Goal: Information Seeking & Learning: Learn about a topic

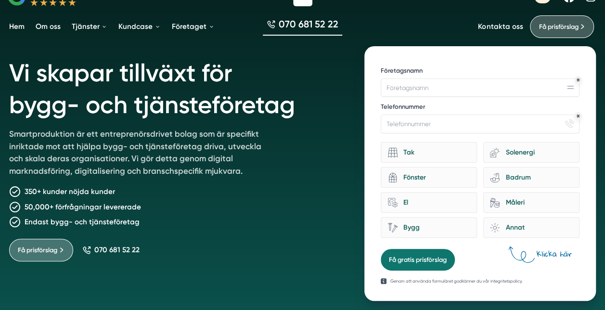
scroll to position [36, 0]
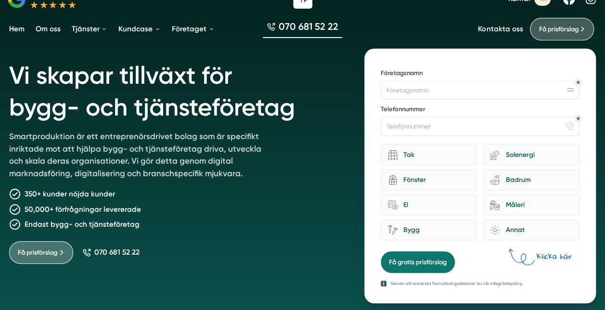
click at [130, 151] on p "Smartproduktion är ett entreprenörsdrivet bolag som är specifikt inriktade mot …" at bounding box center [140, 156] width 263 height 53
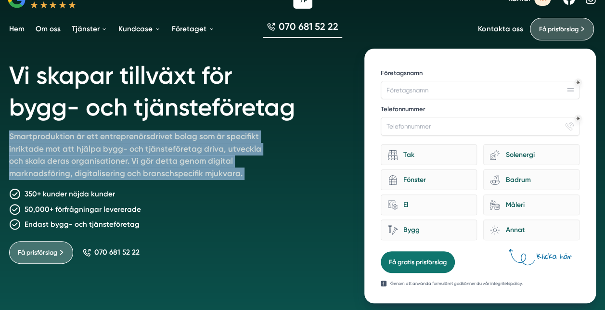
click at [130, 151] on p "Smartproduktion är ett entreprenörsdrivet bolag som är specifikt inriktade mot …" at bounding box center [140, 156] width 263 height 53
drag, startPoint x: 130, startPoint y: 151, endPoint x: 106, endPoint y: 157, distance: 25.1
click at [106, 157] on p "Smartproduktion är ett entreprenörsdrivet bolag som är specifikt inriktade mot …" at bounding box center [140, 156] width 263 height 53
click at [115, 159] on p "Smartproduktion är ett entreprenörsdrivet bolag som är specifikt inriktade mot …" at bounding box center [140, 156] width 263 height 53
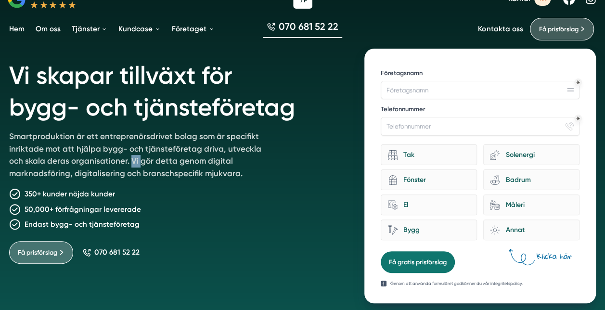
click at [115, 159] on p "Smartproduktion är ett entreprenörsdrivet bolag som är specifikt inriktade mot …" at bounding box center [140, 156] width 263 height 53
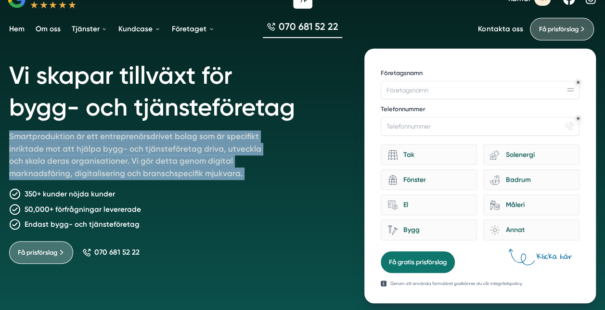
drag, startPoint x: 115, startPoint y: 159, endPoint x: 92, endPoint y: 160, distance: 22.6
click at [92, 160] on p "Smartproduktion är ett entreprenörsdrivet bolag som är specifikt inriktade mot …" at bounding box center [140, 156] width 263 height 53
click at [110, 163] on p "Smartproduktion är ett entreprenörsdrivet bolag som är specifikt inriktade mot …" at bounding box center [140, 156] width 263 height 53
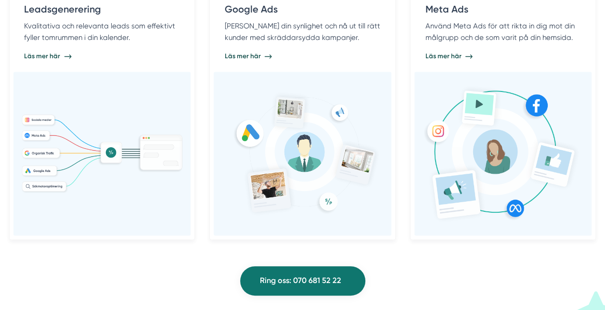
scroll to position [829, 0]
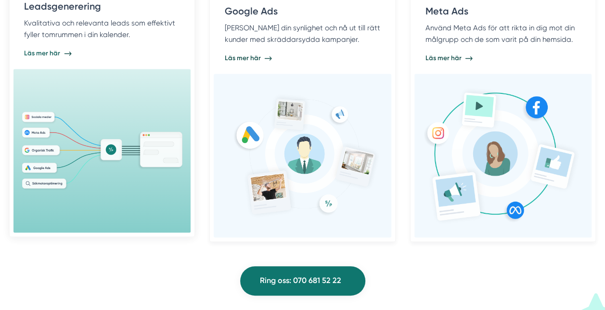
click at [53, 53] on span "Läs mer här" at bounding box center [42, 53] width 36 height 9
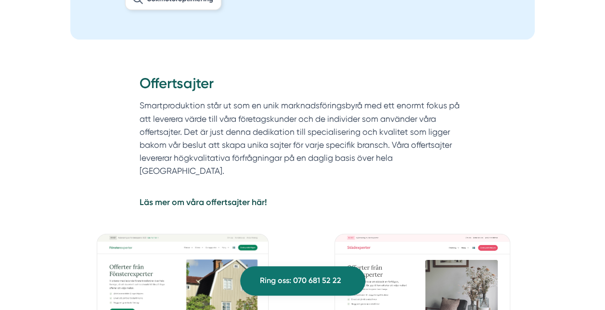
scroll to position [900, 0]
click at [297, 133] on section "Smartproduktion står ut som en unik marknadsföringsbyrå med ett enormt fokus på…" at bounding box center [302, 139] width 326 height 83
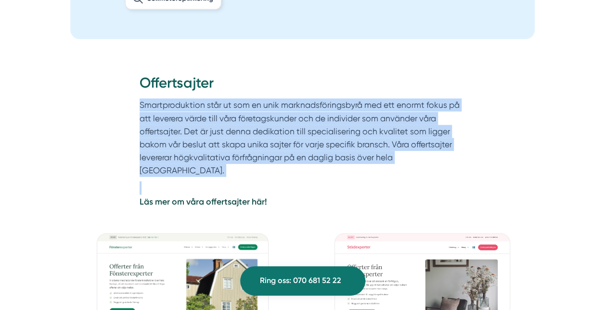
click at [297, 133] on section "Smartproduktion står ut som en unik marknadsföringsbyrå med ett enormt fokus på…" at bounding box center [302, 139] width 326 height 83
drag, startPoint x: 297, startPoint y: 133, endPoint x: 289, endPoint y: 131, distance: 8.3
click at [289, 131] on section "Smartproduktion står ut som en unik marknadsföringsbyrå med ett enormt fokus på…" at bounding box center [302, 139] width 326 height 83
click at [290, 131] on section "Smartproduktion står ut som en unik marknadsföringsbyrå med ett enormt fokus på…" at bounding box center [302, 139] width 326 height 83
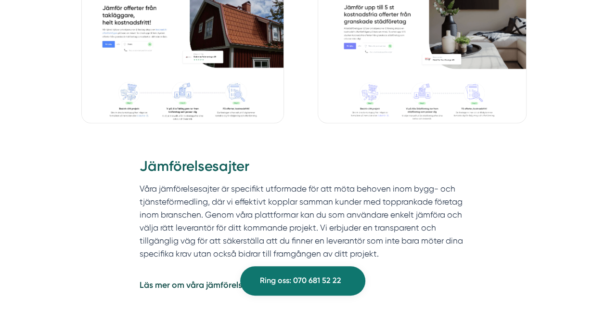
scroll to position [2224, 0]
click at [309, 191] on section "Våra jämförelsesajter är specifikt utformade för att möta behoven inom bygg- oc…" at bounding box center [302, 230] width 326 height 96
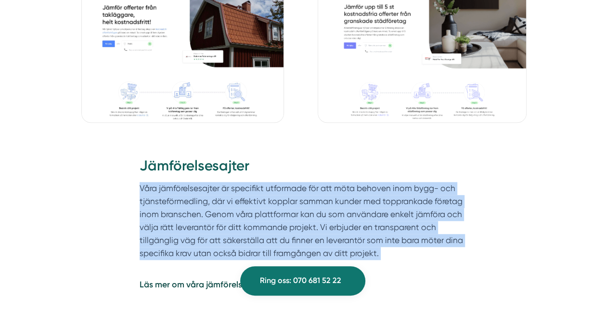
click at [309, 191] on section "Våra jämförelsesajter är specifikt utformade för att möta behoven inom bygg- oc…" at bounding box center [302, 230] width 326 height 96
drag, startPoint x: 309, startPoint y: 191, endPoint x: 270, endPoint y: 197, distance: 39.5
click at [270, 197] on section "Våra jämförelsesajter är specifikt utformade för att möta behoven inom bygg- oc…" at bounding box center [302, 230] width 326 height 96
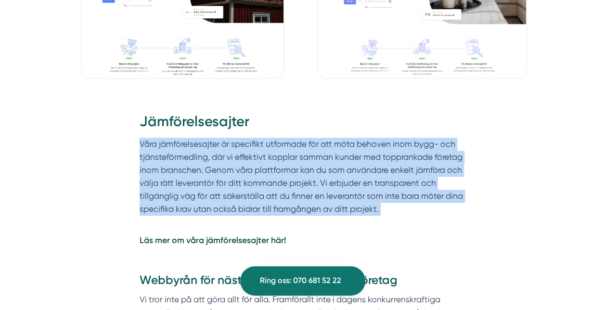
click at [304, 169] on section "Våra jämförelsesajter är specifikt utformade för att möta behoven inom bygg- oc…" at bounding box center [302, 186] width 326 height 96
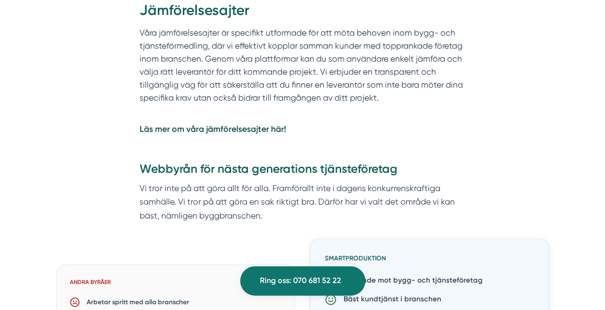
scroll to position [2388, 0]
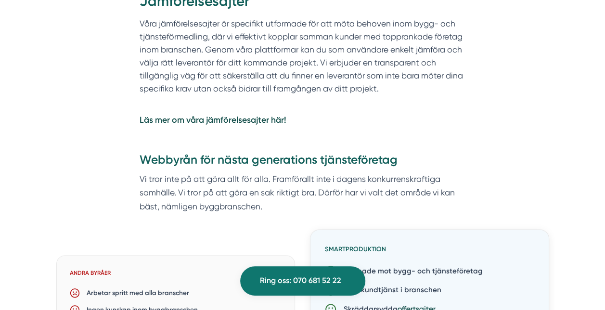
click at [293, 172] on p "Vi tror inte på att göra allt för alla. Framförallt inte i dagens konkurrenskra…" at bounding box center [302, 192] width 326 height 41
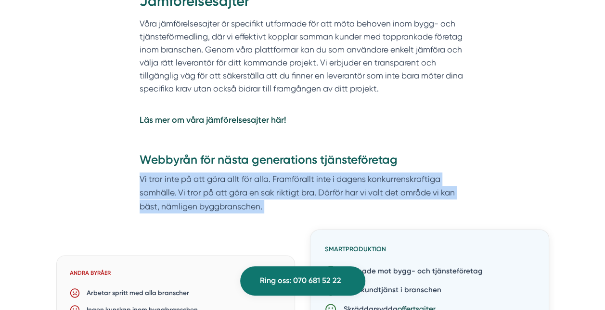
click at [293, 172] on p "Vi tror inte på att göra allt för alla. Framförallt inte i dagens konkurrenskra…" at bounding box center [302, 192] width 326 height 41
drag, startPoint x: 293, startPoint y: 165, endPoint x: 282, endPoint y: 166, distance: 10.6
click at [282, 172] on p "Vi tror inte på att göra allt för alla. Framförallt inte i dagens konkurrenskra…" at bounding box center [302, 192] width 326 height 41
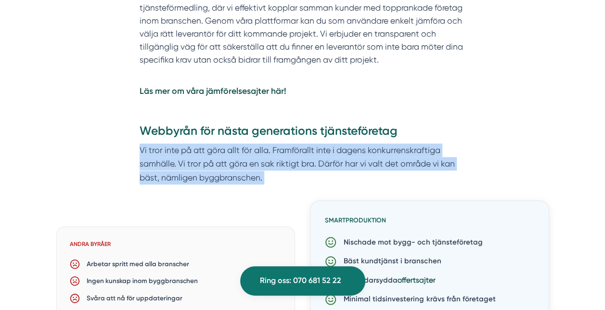
scroll to position [2418, 0]
click at [300, 170] on div "Webbyrån för nästa generations tjänsteföretag Vi tror inte på att göra allt för…" at bounding box center [302, 160] width 369 height 77
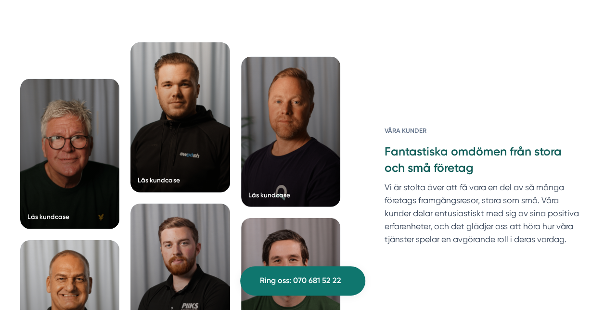
scroll to position [2814, 0]
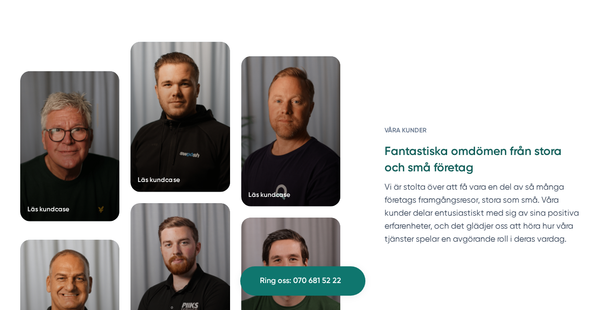
click at [76, 153] on div at bounding box center [70, 146] width 100 height 150
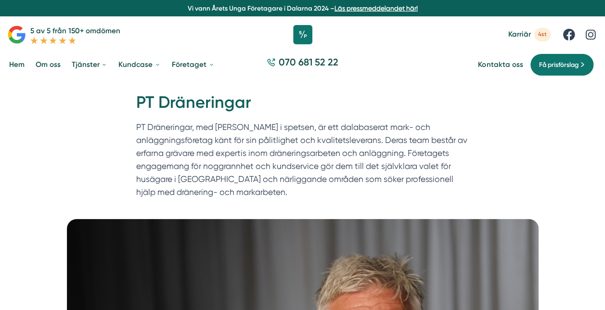
click at [220, 140] on p "PT Dräneringar, med Tomas Blomberg i spetsen, är ett dalabaserat mark- och anlä…" at bounding box center [302, 162] width 333 height 83
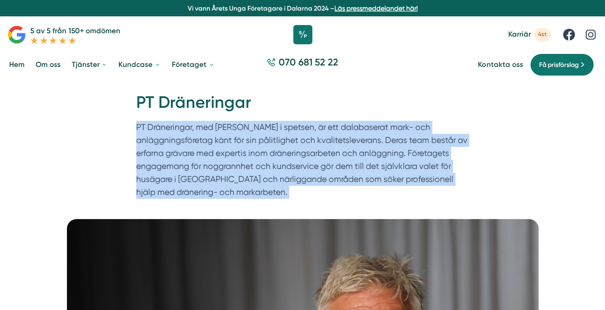
click at [220, 140] on p "PT Dräneringar, med Tomas Blomberg i spetsen, är ett dalabaserat mark- och anlä…" at bounding box center [302, 162] width 333 height 83
drag, startPoint x: 220, startPoint y: 140, endPoint x: 282, endPoint y: 154, distance: 63.0
click at [282, 154] on p "PT Dräneringar, med Tomas Blomberg i spetsen, är ett dalabaserat mark- och anlä…" at bounding box center [302, 162] width 333 height 83
click at [289, 154] on p "PT Dräneringar, med Tomas Blomberg i spetsen, är ett dalabaserat mark- och anlä…" at bounding box center [302, 162] width 333 height 83
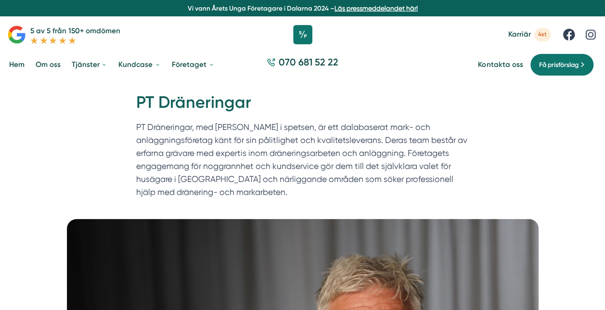
click at [298, 154] on p "PT Dräneringar, med Tomas Blomberg i spetsen, är ett dalabaserat mark- och anlä…" at bounding box center [302, 162] width 333 height 83
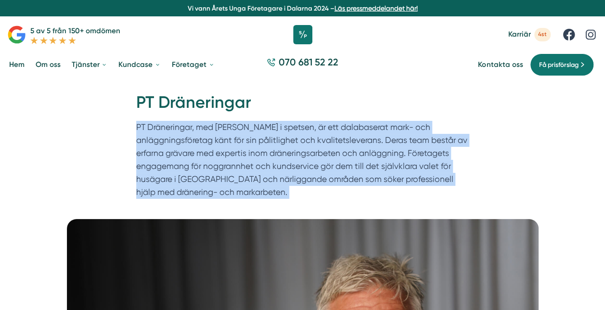
click at [298, 154] on p "PT Dräneringar, med Tomas Blomberg i spetsen, är ett dalabaserat mark- och anlä…" at bounding box center [302, 162] width 333 height 83
drag, startPoint x: 298, startPoint y: 154, endPoint x: 260, endPoint y: 164, distance: 39.0
click at [260, 164] on p "PT Dräneringar, med Tomas Blomberg i spetsen, är ett dalabaserat mark- och anlä…" at bounding box center [302, 162] width 333 height 83
click at [281, 164] on p "PT Dräneringar, med Tomas Blomberg i spetsen, är ett dalabaserat mark- och anlä…" at bounding box center [302, 162] width 333 height 83
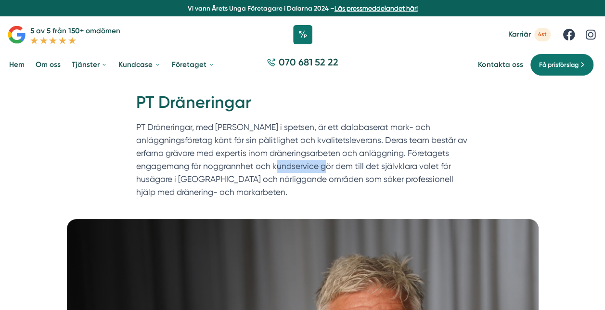
click at [281, 164] on p "PT Dräneringar, med Tomas Blomberg i spetsen, är ett dalabaserat mark- och anlä…" at bounding box center [302, 162] width 333 height 83
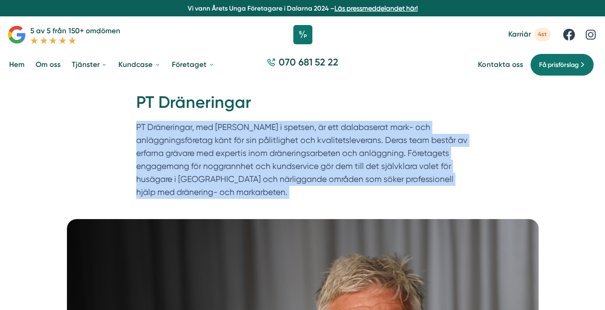
drag, startPoint x: 281, startPoint y: 164, endPoint x: 253, endPoint y: 164, distance: 27.9
click at [253, 164] on p "PT Dräneringar, med Tomas Blomberg i spetsen, är ett dalabaserat mark- och anlä…" at bounding box center [302, 162] width 333 height 83
click at [278, 164] on p "PT Dräneringar, med Tomas Blomberg i spetsen, är ett dalabaserat mark- och anlä…" at bounding box center [302, 162] width 333 height 83
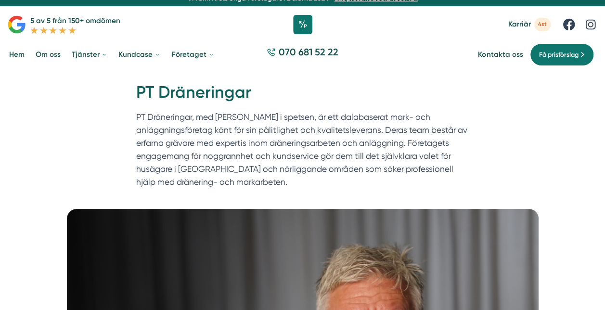
scroll to position [11, 0]
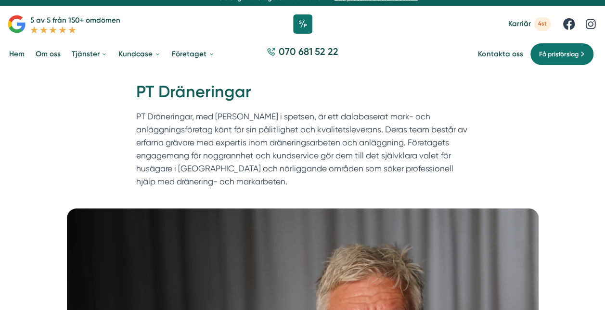
click at [265, 167] on p "PT Dräneringar, med Tomas Blomberg i spetsen, är ett dalabaserat mark- och anlä…" at bounding box center [302, 151] width 333 height 83
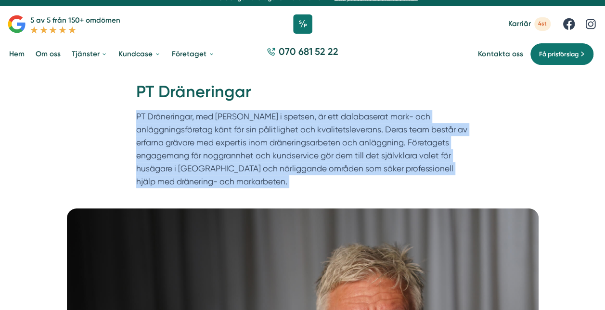
drag, startPoint x: 265, startPoint y: 167, endPoint x: 196, endPoint y: 168, distance: 68.3
click at [196, 168] on p "PT Dräneringar, med Tomas Blomberg i spetsen, är ett dalabaserat mark- och anlä…" at bounding box center [302, 151] width 333 height 83
click at [214, 170] on p "PT Dräneringar, med Tomas Blomberg i spetsen, är ett dalabaserat mark- och anlä…" at bounding box center [302, 151] width 333 height 83
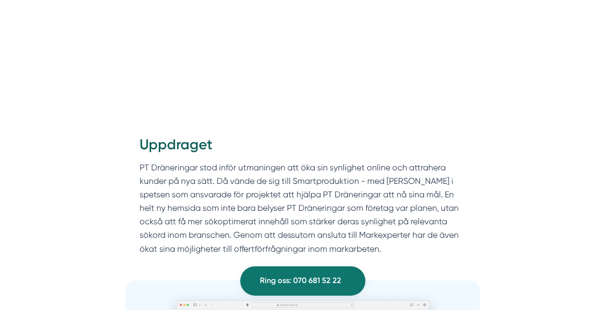
scroll to position [891, 0]
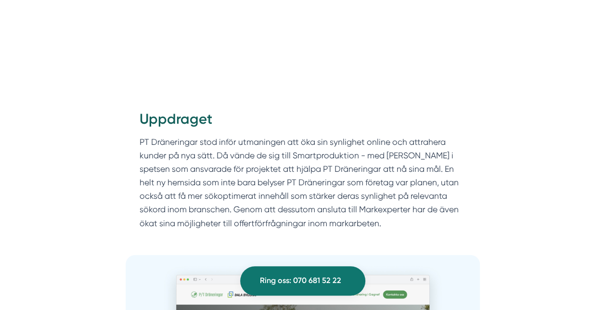
click at [310, 164] on p "PT Dräneringar stod inför utmaningen att öka sin synlighet online och attrahera…" at bounding box center [302, 182] width 326 height 95
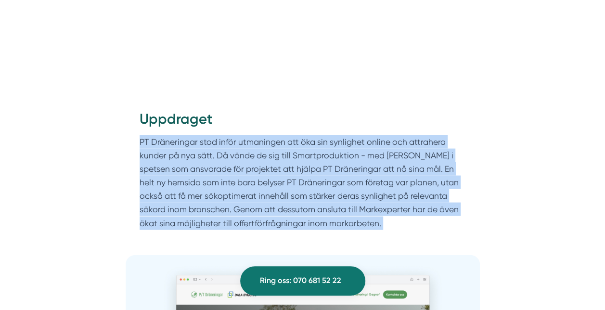
click at [310, 164] on p "PT Dräneringar stod inför utmaningen att öka sin synlighet online och attrahera…" at bounding box center [302, 182] width 326 height 95
drag, startPoint x: 310, startPoint y: 164, endPoint x: 290, endPoint y: 164, distance: 19.2
click at [290, 164] on p "PT Dräneringar stod inför utmaningen att öka sin synlighet online och attrahera…" at bounding box center [302, 182] width 326 height 95
click at [254, 161] on p "PT Dräneringar stod inför utmaningen att öka sin synlighet online och attrahera…" at bounding box center [302, 182] width 326 height 95
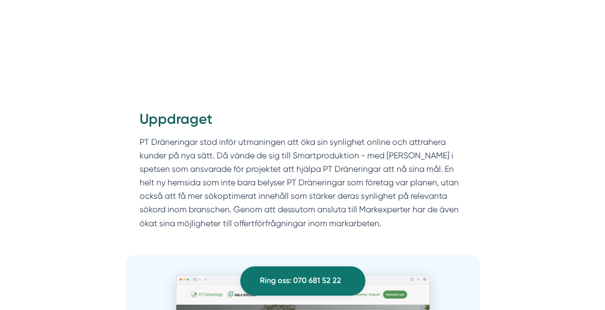
click at [280, 160] on p "PT Dräneringar stod inför utmaningen att öka sin synlighet online och attrahera…" at bounding box center [302, 182] width 326 height 95
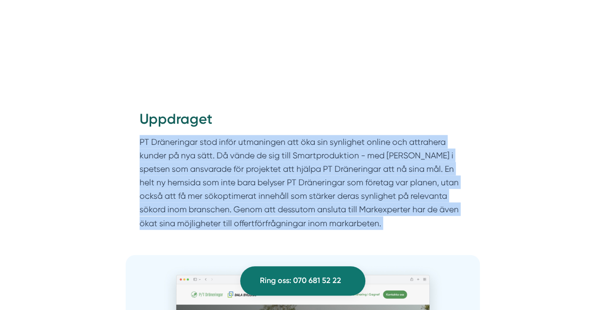
drag, startPoint x: 280, startPoint y: 160, endPoint x: 300, endPoint y: 180, distance: 28.2
click at [300, 180] on p "PT Dräneringar stod inför utmaningen att öka sin synlighet online och attrahera…" at bounding box center [302, 182] width 326 height 95
click at [296, 172] on p "PT Dräneringar stod inför utmaningen att öka sin synlighet online och attrahera…" at bounding box center [302, 182] width 326 height 95
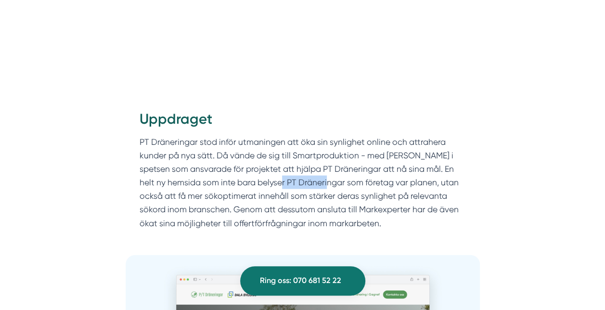
click at [296, 172] on p "PT Dräneringar stod inför utmaningen att öka sin synlighet online och attrahera…" at bounding box center [302, 182] width 326 height 95
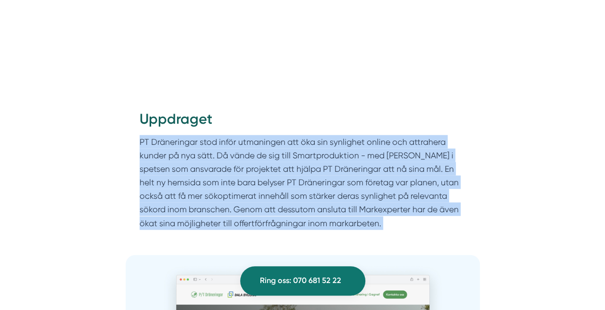
drag, startPoint x: 296, startPoint y: 172, endPoint x: 280, endPoint y: 176, distance: 15.9
click at [280, 176] on p "PT Dräneringar stod inför utmaningen att öka sin synlighet online och attrahera…" at bounding box center [302, 182] width 326 height 95
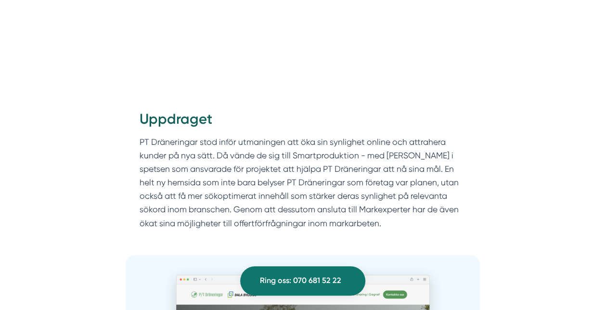
click at [244, 173] on p "PT Dräneringar stod inför utmaningen att öka sin synlighet online och attrahera…" at bounding box center [302, 182] width 326 height 95
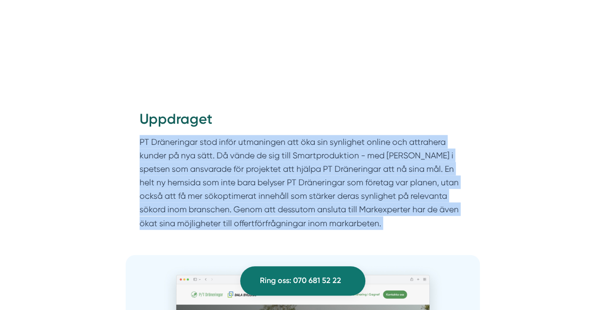
click at [244, 173] on p "PT Dräneringar stod inför utmaningen att öka sin synlighet online och attrahera…" at bounding box center [302, 182] width 326 height 95
drag, startPoint x: 244, startPoint y: 173, endPoint x: 231, endPoint y: 172, distance: 13.0
click at [231, 172] on p "PT Dräneringar stod inför utmaningen att öka sin synlighet online och attrahera…" at bounding box center [302, 182] width 326 height 95
click at [275, 167] on p "PT Dräneringar stod inför utmaningen att öka sin synlighet online och attrahera…" at bounding box center [302, 182] width 326 height 95
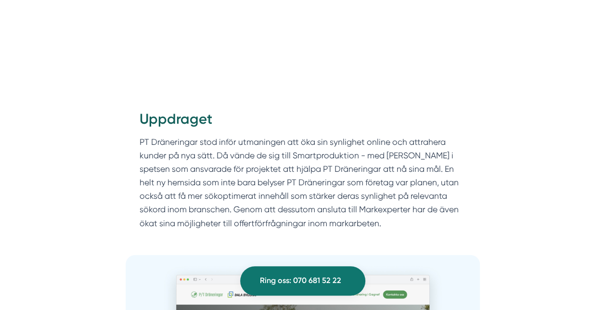
click at [260, 180] on p "PT Dräneringar stod inför utmaningen att öka sin synlighet online och attrahera…" at bounding box center [302, 182] width 326 height 95
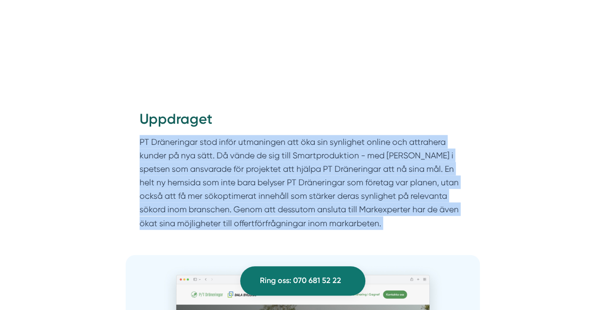
drag, startPoint x: 260, startPoint y: 180, endPoint x: 227, endPoint y: 187, distance: 33.9
click at [227, 187] on p "PT Dräneringar stod inför utmaningen att öka sin synlighet online och attrahera…" at bounding box center [302, 182] width 326 height 95
click at [268, 186] on p "PT Dräneringar stod inför utmaningen att öka sin synlighet online och attrahera…" at bounding box center [302, 182] width 326 height 95
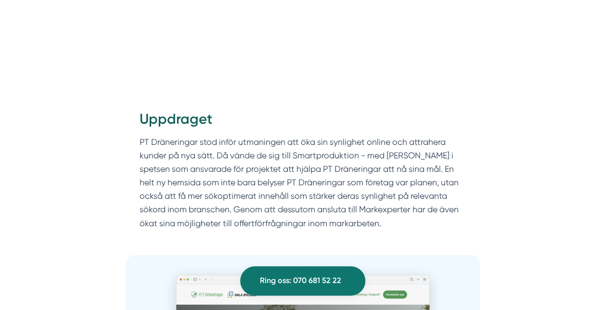
scroll to position [910, 0]
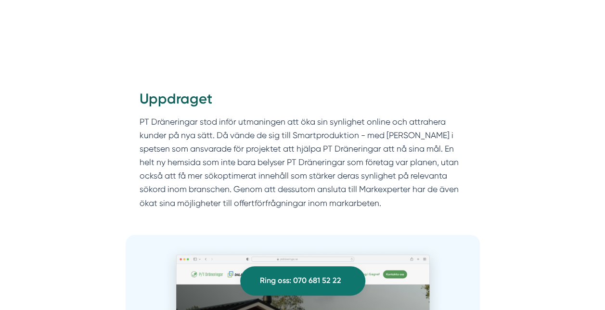
click at [299, 180] on p "PT Dräneringar stod inför utmaningen att öka sin synlighet online och attrahera…" at bounding box center [302, 162] width 326 height 95
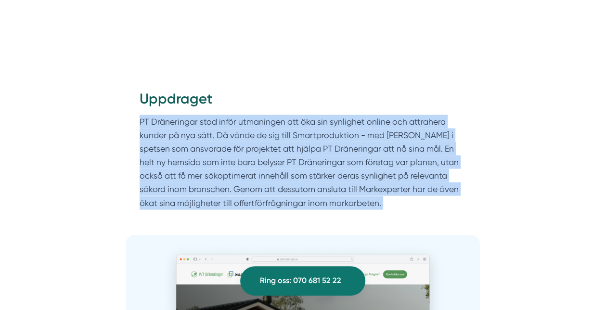
drag, startPoint x: 299, startPoint y: 180, endPoint x: 265, endPoint y: 176, distance: 33.9
click at [265, 176] on p "PT Dräneringar stod inför utmaningen att öka sin synlighet online och attrahera…" at bounding box center [302, 162] width 326 height 95
click at [289, 175] on p "PT Dräneringar stod inför utmaningen att öka sin synlighet online och attrahera…" at bounding box center [302, 162] width 326 height 95
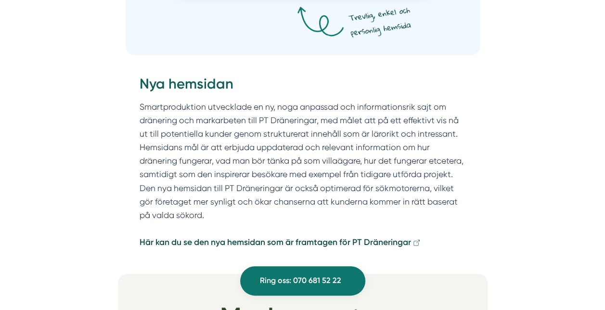
scroll to position [1312, 0]
click at [309, 144] on p "Smartproduktion utvecklade en ny, noga anpassad och informationsrik sajt om drä…" at bounding box center [302, 174] width 326 height 149
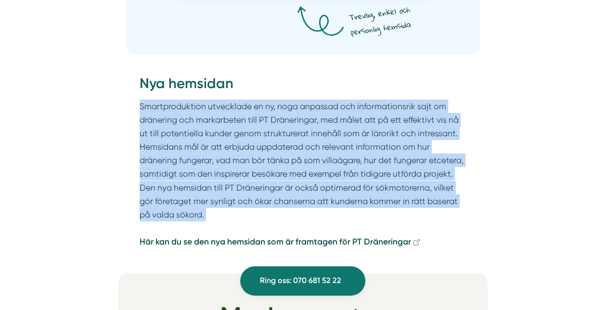
click at [309, 144] on p "Smartproduktion utvecklade en ny, noga anpassad och informationsrik sajt om drä…" at bounding box center [302, 174] width 326 height 149
drag, startPoint x: 309, startPoint y: 144, endPoint x: 266, endPoint y: 143, distance: 42.8
click at [266, 143] on p "Smartproduktion utvecklade en ny, noga anpassad och informationsrik sajt om drä…" at bounding box center [302, 174] width 326 height 149
click at [304, 133] on p "Smartproduktion utvecklade en ny, noga anpassad och informationsrik sajt om drä…" at bounding box center [302, 174] width 326 height 149
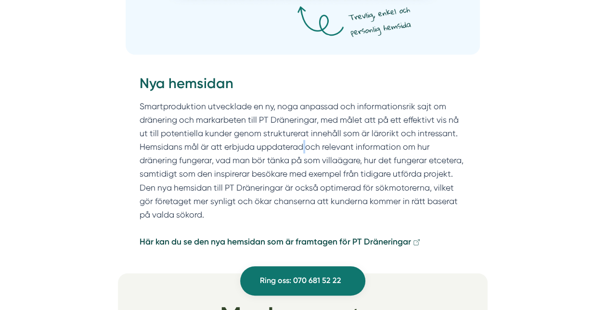
click at [304, 133] on p "Smartproduktion utvecklade en ny, noga anpassad och informationsrik sajt om drä…" at bounding box center [302, 174] width 326 height 149
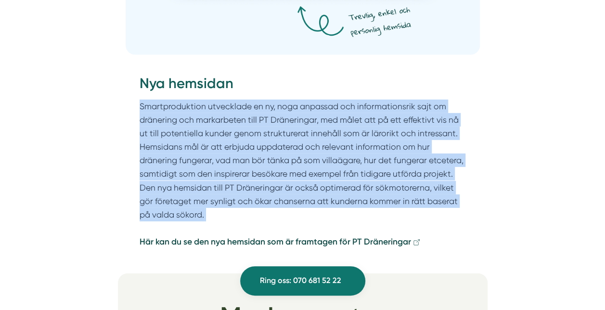
drag, startPoint x: 304, startPoint y: 133, endPoint x: 290, endPoint y: 139, distance: 15.4
click at [290, 139] on p "Smartproduktion utvecklade en ny, noga anpassad och informationsrik sajt om drä…" at bounding box center [302, 174] width 326 height 149
click at [302, 145] on p "Smartproduktion utvecklade en ny, noga anpassad och informationsrik sajt om drä…" at bounding box center [302, 174] width 326 height 149
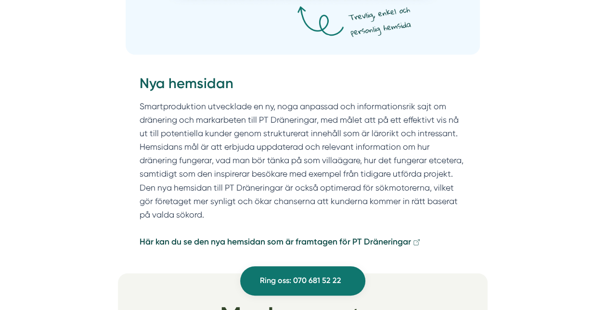
click at [303, 146] on p "Smartproduktion utvecklade en ny, noga anpassad och informationsrik sajt om drä…" at bounding box center [302, 174] width 326 height 149
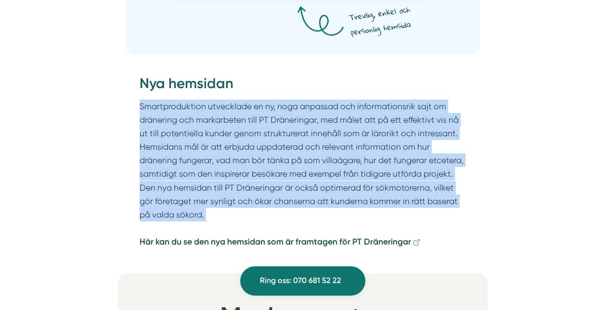
click at [303, 146] on p "Smartproduktion utvecklade en ny, noga anpassad och informationsrik sajt om drä…" at bounding box center [302, 174] width 326 height 149
drag, startPoint x: 303, startPoint y: 146, endPoint x: 282, endPoint y: 149, distance: 20.4
click at [282, 149] on p "Smartproduktion utvecklade en ny, noga anpassad och informationsrik sajt om drä…" at bounding box center [302, 174] width 326 height 149
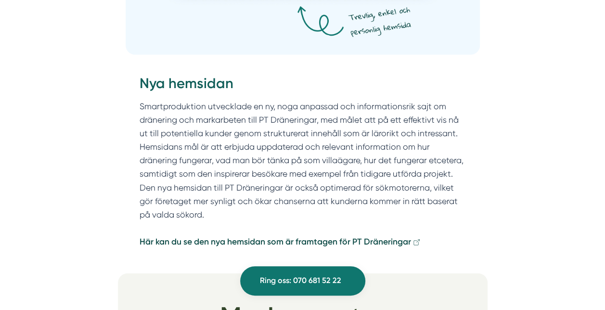
click at [284, 149] on p "Smartproduktion utvecklade en ny, noga anpassad och informationsrik sajt om drä…" at bounding box center [302, 174] width 326 height 149
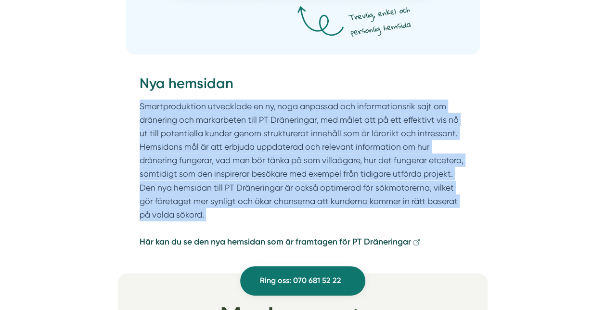
click at [284, 149] on p "Smartproduktion utvecklade en ny, noga anpassad och informationsrik sajt om drä…" at bounding box center [302, 174] width 326 height 149
drag, startPoint x: 284, startPoint y: 149, endPoint x: 239, endPoint y: 147, distance: 45.7
click at [239, 147] on p "Smartproduktion utvecklade en ny, noga anpassad och informationsrik sajt om drä…" at bounding box center [302, 174] width 326 height 149
click at [285, 149] on p "Smartproduktion utvecklade en ny, noga anpassad och informationsrik sajt om drä…" at bounding box center [302, 174] width 326 height 149
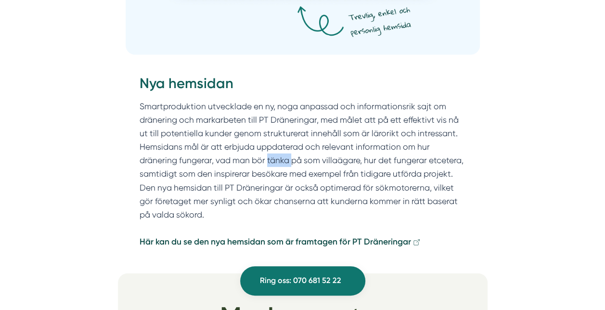
click at [285, 149] on p "Smartproduktion utvecklade en ny, noga anpassad och informationsrik sajt om drä…" at bounding box center [302, 174] width 326 height 149
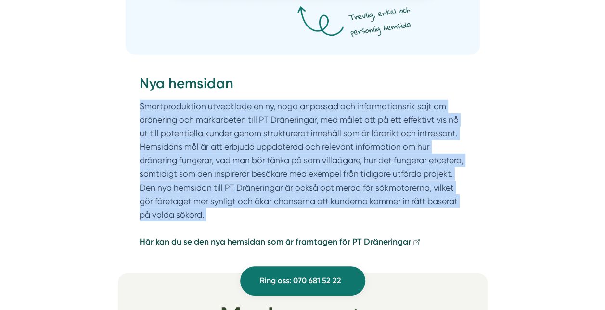
drag, startPoint x: 285, startPoint y: 149, endPoint x: 257, endPoint y: 151, distance: 27.5
click at [257, 151] on p "Smartproduktion utvecklade en ny, noga anpassad och informationsrik sajt om drä…" at bounding box center [302, 174] width 326 height 149
click at [269, 159] on p "Smartproduktion utvecklade en ny, noga anpassad och informationsrik sajt om drä…" at bounding box center [302, 174] width 326 height 149
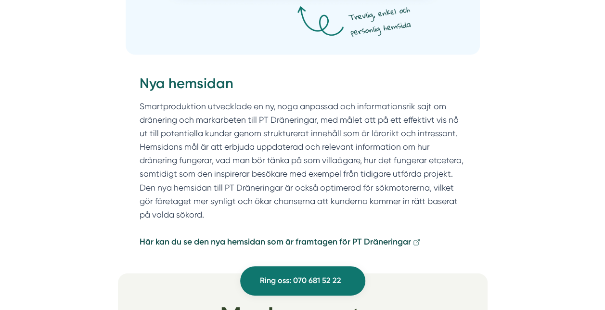
click at [297, 165] on p "Smartproduktion utvecklade en ny, noga anpassad och informationsrik sajt om drä…" at bounding box center [302, 174] width 326 height 149
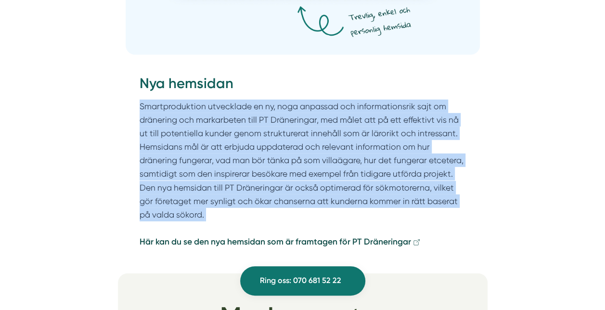
drag, startPoint x: 297, startPoint y: 165, endPoint x: 273, endPoint y: 164, distance: 24.6
click at [273, 164] on p "Smartproduktion utvecklade en ny, noga anpassad och informationsrik sajt om drä…" at bounding box center [302, 174] width 326 height 149
click at [289, 163] on p "Smartproduktion utvecklade en ny, noga anpassad och informationsrik sajt om drä…" at bounding box center [302, 174] width 326 height 149
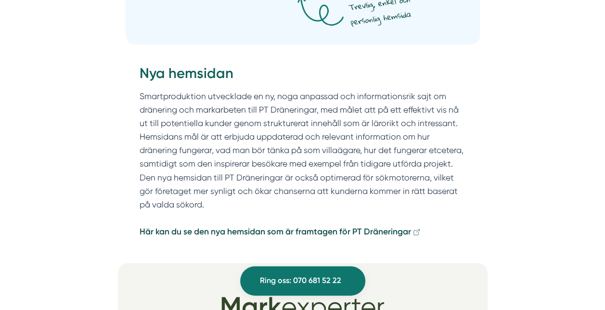
scroll to position [1330, 0]
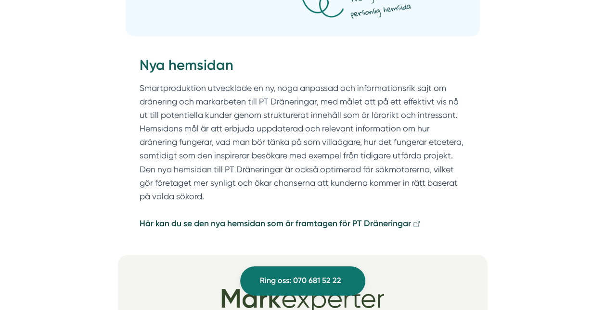
click at [306, 158] on p "Smartproduktion utvecklade en ny, noga anpassad och informationsrik sajt om drä…" at bounding box center [302, 155] width 326 height 149
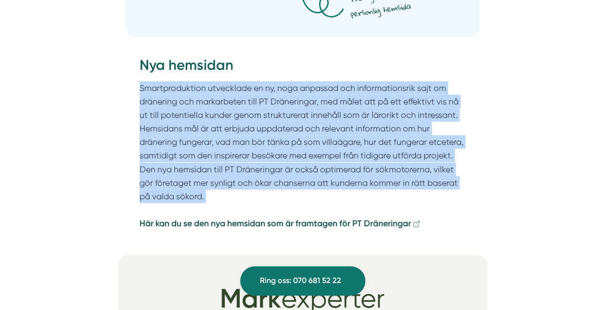
click at [306, 158] on p "Smartproduktion utvecklade en ny, noga anpassad och informationsrik sajt om drä…" at bounding box center [302, 155] width 326 height 149
drag, startPoint x: 306, startPoint y: 158, endPoint x: 294, endPoint y: 158, distance: 12.0
click at [294, 158] on p "Smartproduktion utvecklade en ny, noga anpassad och informationsrik sajt om drä…" at bounding box center [302, 155] width 326 height 149
click at [299, 164] on p "Smartproduktion utvecklade en ny, noga anpassad och informationsrik sajt om drä…" at bounding box center [302, 155] width 326 height 149
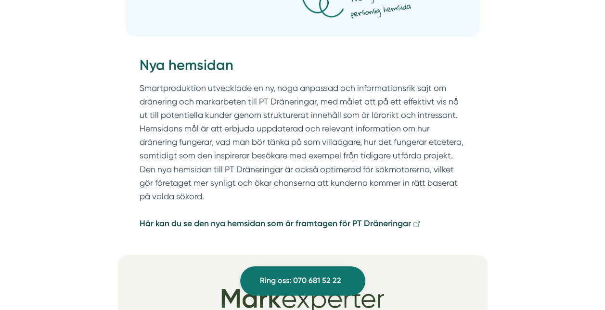
scroll to position [1344, 0]
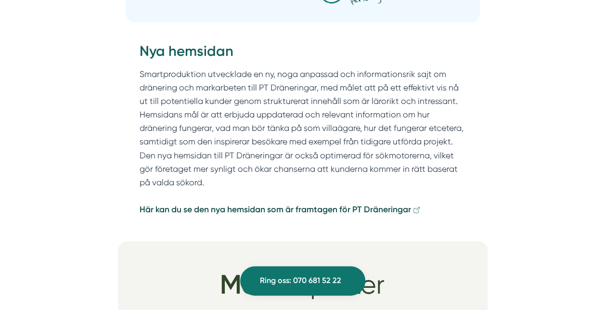
click at [304, 156] on p "Smartproduktion utvecklade en ny, noga anpassad och informationsrik sajt om drä…" at bounding box center [302, 141] width 326 height 149
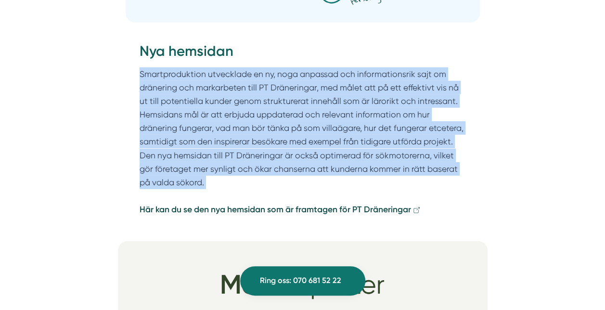
drag, startPoint x: 304, startPoint y: 156, endPoint x: 252, endPoint y: 156, distance: 51.5
click at [252, 156] on p "Smartproduktion utvecklade en ny, noga anpassad och informationsrik sajt om drä…" at bounding box center [302, 141] width 326 height 149
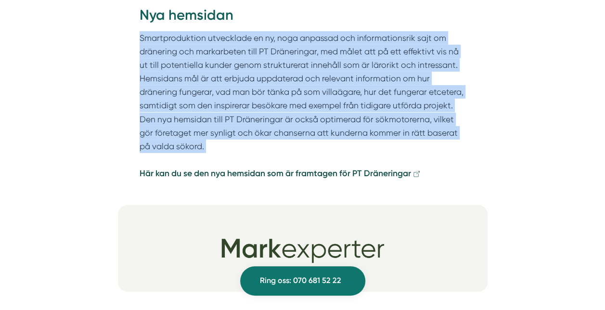
scroll to position [1380, 0]
click at [249, 167] on strong "Här kan du se den nya hemsidan som är framtagen för PT Dräneringar" at bounding box center [274, 172] width 271 height 10
click at [301, 130] on p "Smartproduktion utvecklade en ny, noga anpassad och informationsrik sajt om drä…" at bounding box center [302, 105] width 326 height 149
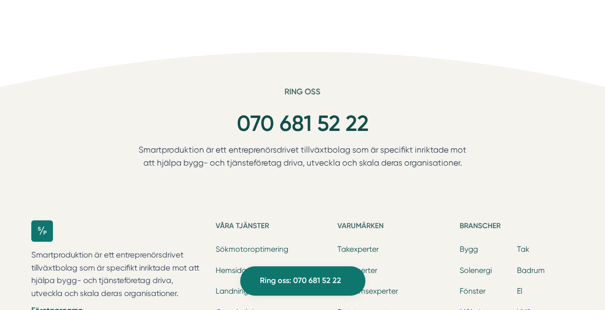
scroll to position [2312, 0]
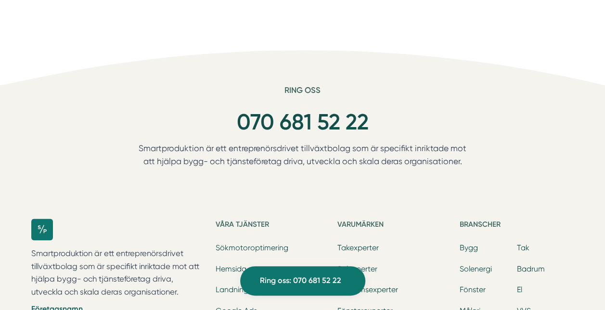
click at [303, 142] on p "Smartproduktion är ett entreprenörsdrivet tillväxtbolag som är specifikt inrikt…" at bounding box center [302, 157] width 351 height 30
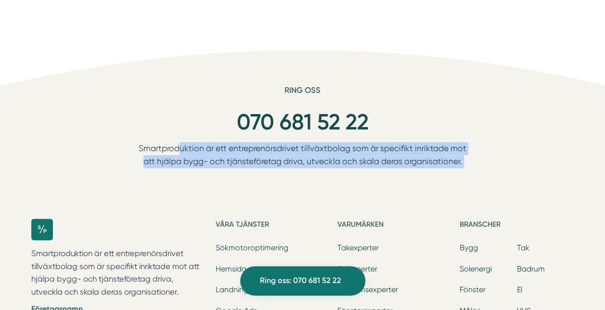
click at [303, 142] on p "Smartproduktion är ett entreprenörsdrivet tillväxtbolag som är specifikt inrikt…" at bounding box center [302, 157] width 351 height 30
drag, startPoint x: 303, startPoint y: 138, endPoint x: 301, endPoint y: 145, distance: 7.6
click at [301, 145] on p "Smartproduktion är ett entreprenörsdrivet tillväxtbolag som är specifikt inrikt…" at bounding box center [302, 157] width 351 height 30
click at [303, 155] on p "Smartproduktion är ett entreprenörsdrivet tillväxtbolag som är specifikt inrikt…" at bounding box center [302, 157] width 351 height 30
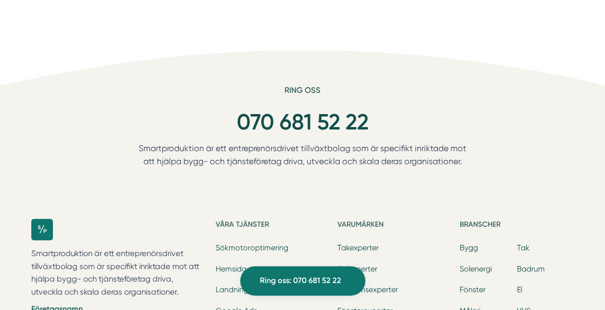
click at [303, 151] on p "Smartproduktion är ett entreprenörsdrivet tillväxtbolag som är specifikt inrikt…" at bounding box center [302, 157] width 351 height 30
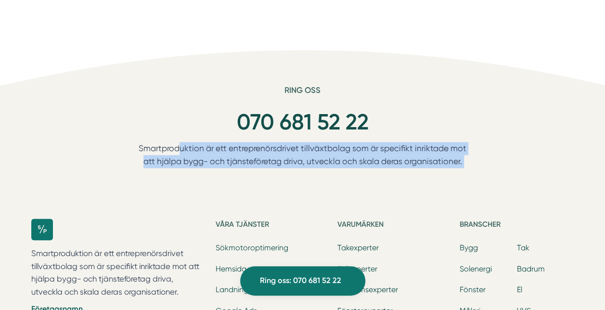
drag, startPoint x: 303, startPoint y: 151, endPoint x: 286, endPoint y: 154, distance: 17.6
click at [286, 154] on p "Smartproduktion är ett entreprenörsdrivet tillväxtbolag som är specifikt inrikt…" at bounding box center [302, 157] width 351 height 30
click at [296, 153] on p "Smartproduktion är ett entreprenörsdrivet tillväxtbolag som är specifikt inrikt…" at bounding box center [302, 157] width 351 height 30
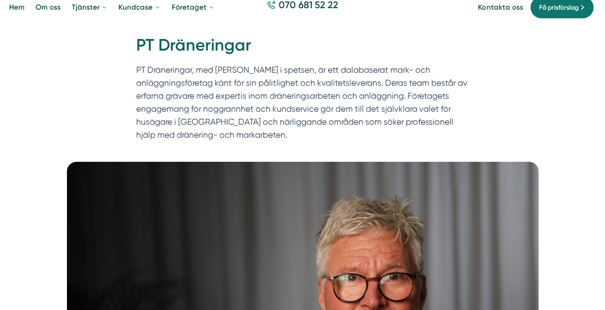
scroll to position [0, 0]
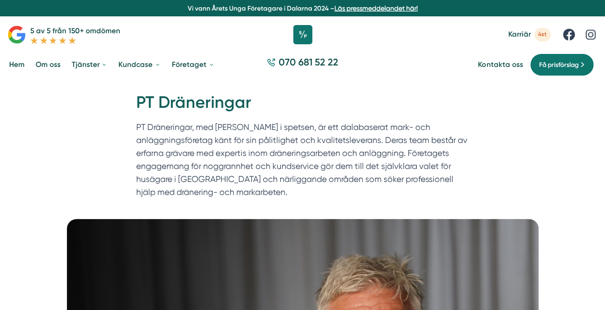
click at [292, 151] on p "PT Dräneringar, med Tomas Blomberg i spetsen, är ett dalabaserat mark- och anlä…" at bounding box center [302, 162] width 333 height 83
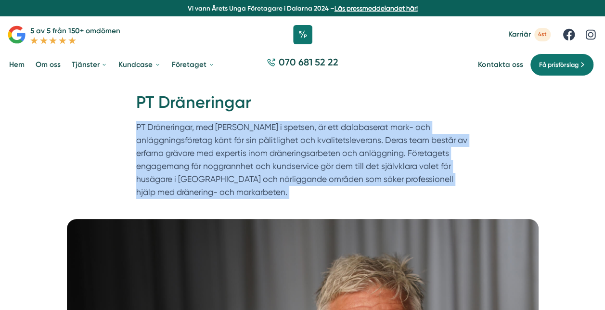
click at [292, 151] on p "PT Dräneringar, med Tomas Blomberg i spetsen, är ett dalabaserat mark- och anlä…" at bounding box center [302, 162] width 333 height 83
drag, startPoint x: 292, startPoint y: 151, endPoint x: 257, endPoint y: 156, distance: 35.4
click at [257, 156] on p "PT Dräneringar, med Tomas Blomberg i spetsen, är ett dalabaserat mark- och anlä…" at bounding box center [302, 162] width 333 height 83
click at [249, 153] on p "PT Dräneringar, med Tomas Blomberg i spetsen, är ett dalabaserat mark- och anlä…" at bounding box center [302, 162] width 333 height 83
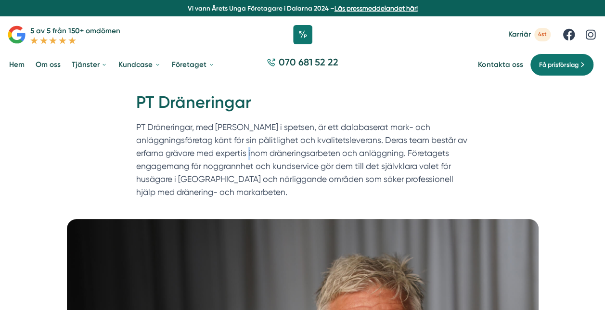
click at [249, 153] on p "PT Dräneringar, med Tomas Blomberg i spetsen, är ett dalabaserat mark- och anlä…" at bounding box center [302, 162] width 333 height 83
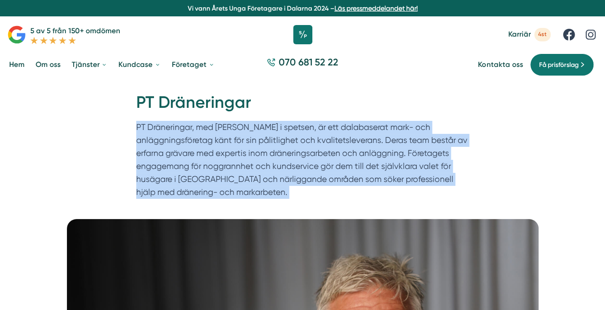
click at [249, 153] on p "PT Dräneringar, med Tomas Blomberg i spetsen, är ett dalabaserat mark- och anlä…" at bounding box center [302, 162] width 333 height 83
drag, startPoint x: 249, startPoint y: 153, endPoint x: 215, endPoint y: 152, distance: 33.7
click at [215, 152] on p "PT Dräneringar, med Tomas Blomberg i spetsen, är ett dalabaserat mark- och anlä…" at bounding box center [302, 162] width 333 height 83
click at [195, 153] on p "PT Dräneringar, med Tomas Blomberg i spetsen, är ett dalabaserat mark- och anlä…" at bounding box center [302, 162] width 333 height 83
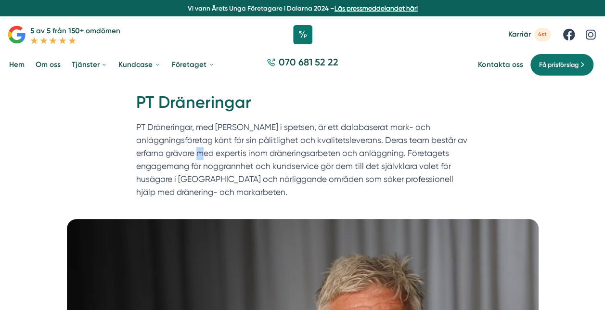
click at [195, 153] on p "PT Dräneringar, med Tomas Blomberg i spetsen, är ett dalabaserat mark- och anlä…" at bounding box center [302, 162] width 333 height 83
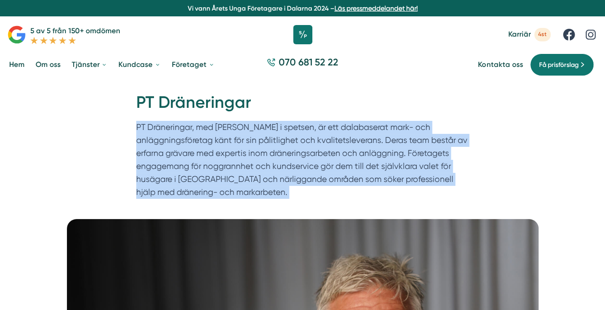
click at [195, 153] on p "PT Dräneringar, med Tomas Blomberg i spetsen, är ett dalabaserat mark- och anlä…" at bounding box center [302, 162] width 333 height 83
drag, startPoint x: 195, startPoint y: 153, endPoint x: 164, endPoint y: 153, distance: 30.8
click at [164, 153] on p "PT Dräneringar, med Tomas Blomberg i spetsen, är ett dalabaserat mark- och anlä…" at bounding box center [302, 162] width 333 height 83
click at [164, 154] on p "PT Dräneringar, med Tomas Blomberg i spetsen, är ett dalabaserat mark- och anlä…" at bounding box center [302, 162] width 333 height 83
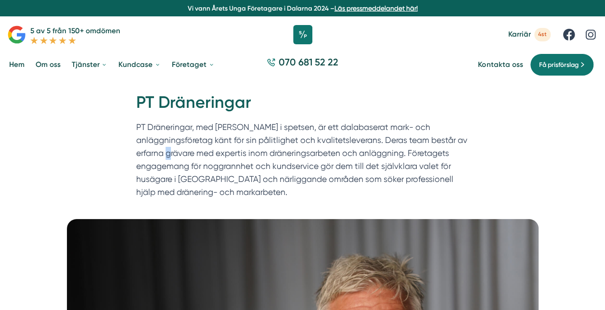
click at [164, 154] on p "PT Dräneringar, med Tomas Blomberg i spetsen, är ett dalabaserat mark- och anlä…" at bounding box center [302, 162] width 333 height 83
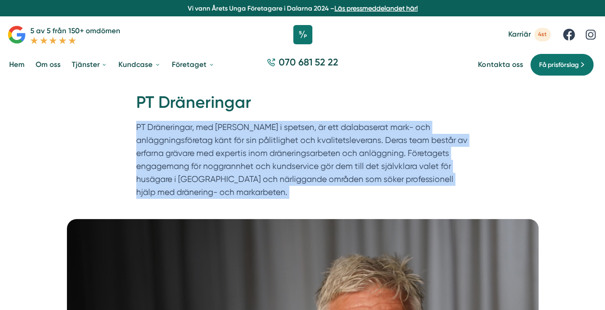
click at [164, 154] on p "PT Dräneringar, med Tomas Blomberg i spetsen, är ett dalabaserat mark- och anlä…" at bounding box center [302, 162] width 333 height 83
drag, startPoint x: 164, startPoint y: 154, endPoint x: 187, endPoint y: 191, distance: 43.6
click at [187, 191] on p "PT Dräneringar, med Tomas Blomberg i spetsen, är ett dalabaserat mark- och anlä…" at bounding box center [302, 162] width 333 height 83
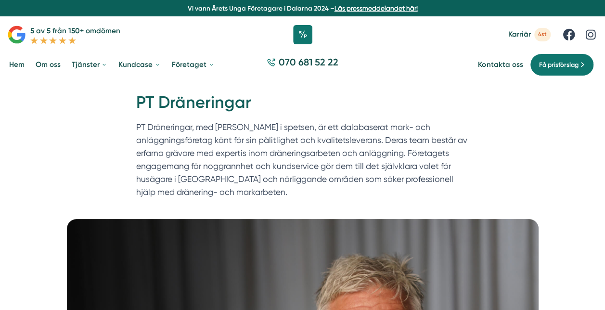
click at [193, 192] on p "PT Dräneringar, med Tomas Blomberg i spetsen, är ett dalabaserat mark- och anlä…" at bounding box center [302, 162] width 333 height 83
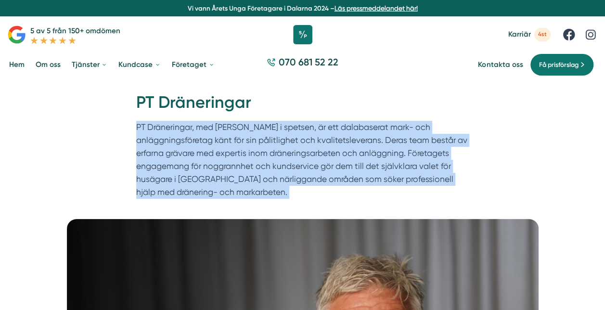
drag, startPoint x: 193, startPoint y: 192, endPoint x: 177, endPoint y: 192, distance: 15.9
click at [177, 192] on p "PT Dräneringar, med Tomas Blomberg i spetsen, är ett dalabaserat mark- och anlä…" at bounding box center [302, 162] width 333 height 83
click at [177, 193] on p "PT Dräneringar, med Tomas Blomberg i spetsen, är ett dalabaserat mark- och anlä…" at bounding box center [302, 162] width 333 height 83
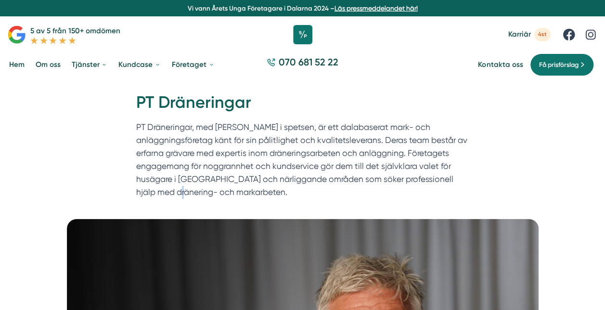
click at [177, 193] on p "PT Dräneringar, med Tomas Blomberg i spetsen, är ett dalabaserat mark- och anlä…" at bounding box center [302, 162] width 333 height 83
click at [174, 192] on p "PT Dräneringar, med Tomas Blomberg i spetsen, är ett dalabaserat mark- och anlä…" at bounding box center [302, 162] width 333 height 83
drag, startPoint x: 174, startPoint y: 192, endPoint x: 193, endPoint y: 192, distance: 19.2
click at [193, 192] on p "PT Dräneringar, med Tomas Blomberg i spetsen, är ett dalabaserat mark- och anlä…" at bounding box center [302, 162] width 333 height 83
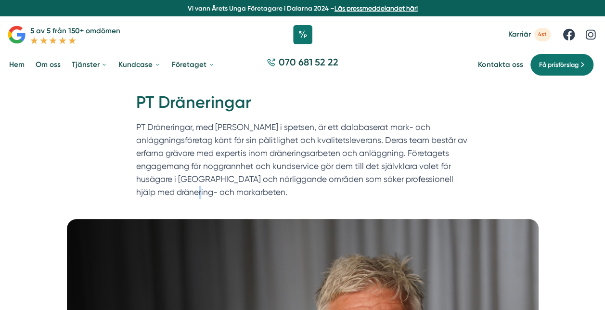
click at [193, 192] on p "PT Dräneringar, med Tomas Blomberg i spetsen, är ett dalabaserat mark- och anlä…" at bounding box center [302, 162] width 333 height 83
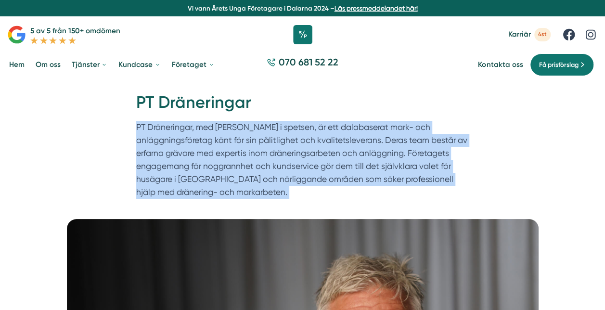
drag, startPoint x: 193, startPoint y: 192, endPoint x: 208, endPoint y: 192, distance: 14.4
click at [208, 192] on p "PT Dräneringar, med Tomas Blomberg i spetsen, är ett dalabaserat mark- och anlä…" at bounding box center [302, 162] width 333 height 83
click at [194, 192] on p "PT Dräneringar, med Tomas Blomberg i spetsen, är ett dalabaserat mark- och anlä…" at bounding box center [302, 162] width 333 height 83
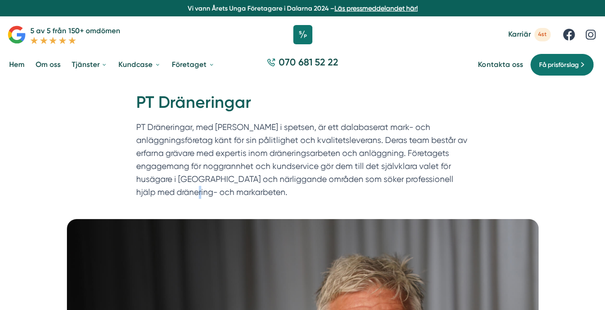
click at [194, 192] on p "PT Dräneringar, med Tomas Blomberg i spetsen, är ett dalabaserat mark- och anlä…" at bounding box center [302, 162] width 333 height 83
click at [178, 192] on p "PT Dräneringar, med Tomas Blomberg i spetsen, är ett dalabaserat mark- och anlä…" at bounding box center [302, 162] width 333 height 83
click at [183, 192] on p "PT Dräneringar, med Tomas Blomberg i spetsen, är ett dalabaserat mark- och anlä…" at bounding box center [302, 162] width 333 height 83
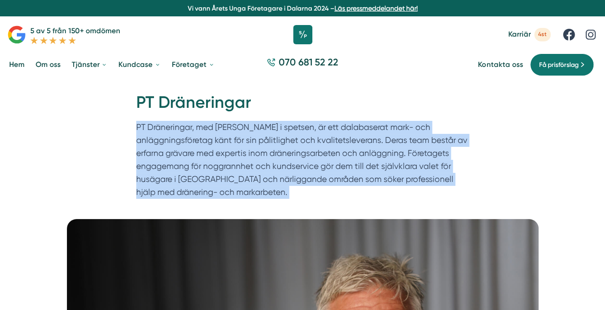
drag, startPoint x: 183, startPoint y: 192, endPoint x: 178, endPoint y: 192, distance: 5.3
click at [178, 192] on p "PT Dräneringar, med Tomas Blomberg i spetsen, är ett dalabaserat mark- och anlä…" at bounding box center [302, 162] width 333 height 83
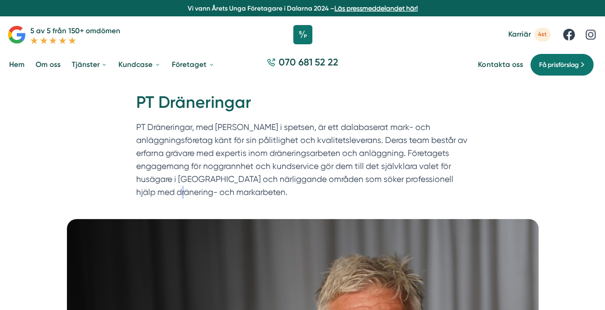
click at [178, 192] on p "PT Dräneringar, med Tomas Blomberg i spetsen, är ett dalabaserat mark- och anlä…" at bounding box center [302, 162] width 333 height 83
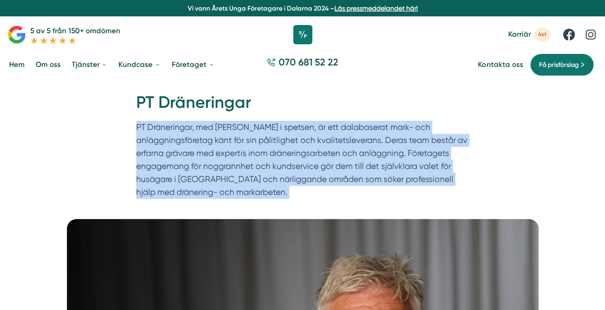
click at [178, 192] on p "PT Dräneringar, med Tomas Blomberg i spetsen, är ett dalabaserat mark- och anlä…" at bounding box center [302, 162] width 333 height 83
click at [174, 191] on p "PT Dräneringar, med Tomas Blomberg i spetsen, är ett dalabaserat mark- och anlä…" at bounding box center [302, 162] width 333 height 83
drag, startPoint x: 174, startPoint y: 191, endPoint x: 182, endPoint y: 196, distance: 9.3
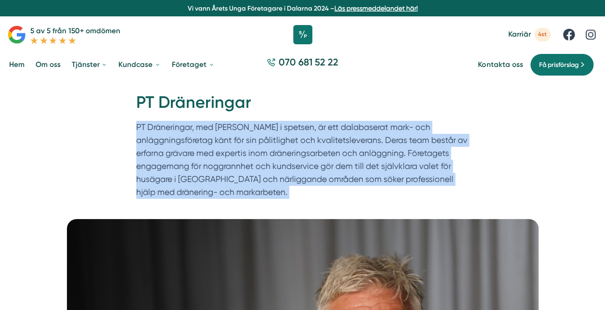
click at [182, 196] on p "PT Dräneringar, med Tomas Blomberg i spetsen, är ett dalabaserat mark- och anlä…" at bounding box center [302, 162] width 333 height 83
click at [193, 191] on p "PT Dräneringar, med Tomas Blomberg i spetsen, är ett dalabaserat mark- och anlä…" at bounding box center [302, 162] width 333 height 83
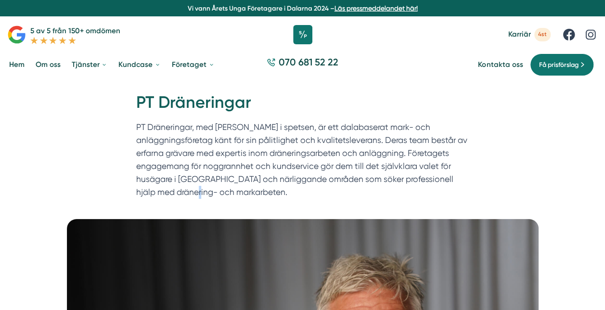
click at [193, 191] on p "PT Dräneringar, med Tomas Blomberg i spetsen, är ett dalabaserat mark- och anlä…" at bounding box center [302, 162] width 333 height 83
click at [301, 151] on p "PT Dräneringar, med Tomas Blomberg i spetsen, är ett dalabaserat mark- och anlä…" at bounding box center [302, 162] width 333 height 83
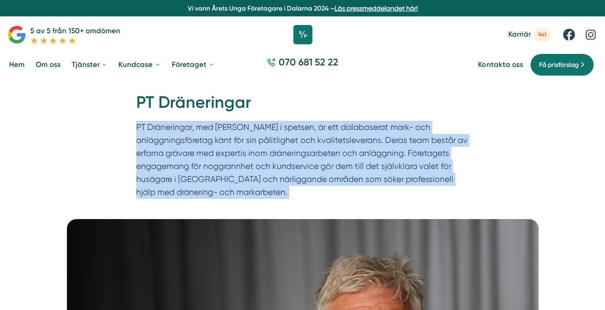
click at [301, 151] on p "PT Dräneringar, med Tomas Blomberg i spetsen, är ett dalabaserat mark- och anlä…" at bounding box center [302, 162] width 333 height 83
drag, startPoint x: 301, startPoint y: 151, endPoint x: 289, endPoint y: 151, distance: 12.0
click at [289, 151] on p "PT Dräneringar, med Tomas Blomberg i spetsen, är ett dalabaserat mark- och anlä…" at bounding box center [302, 162] width 333 height 83
click at [269, 153] on p "PT Dräneringar, med Tomas Blomberg i spetsen, är ett dalabaserat mark- och anlä…" at bounding box center [302, 162] width 333 height 83
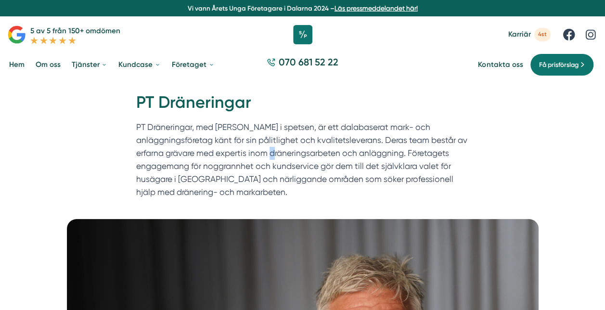
click at [269, 153] on p "PT Dräneringar, med Tomas Blomberg i spetsen, är ett dalabaserat mark- och anlä…" at bounding box center [302, 162] width 333 height 83
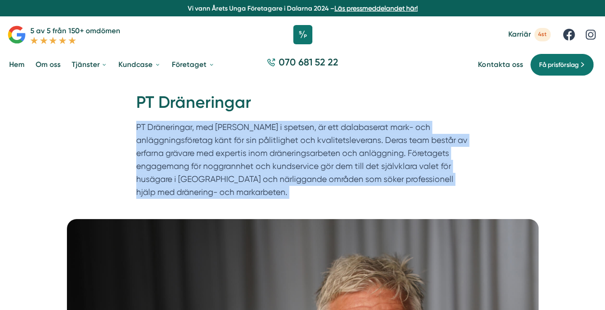
drag, startPoint x: 269, startPoint y: 153, endPoint x: 248, endPoint y: 154, distance: 20.7
click at [248, 154] on p "PT Dräneringar, med Tomas Blomberg i spetsen, är ett dalabaserat mark- och anlä…" at bounding box center [302, 162] width 333 height 83
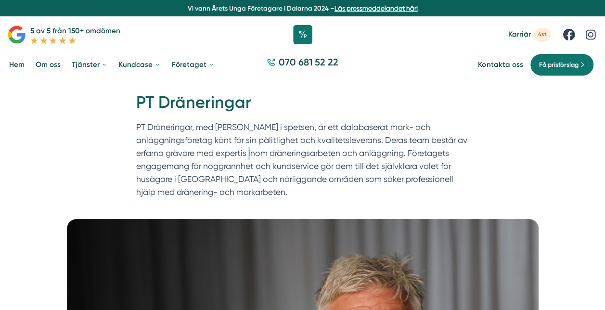
click at [248, 154] on p "PT Dräneringar, med Tomas Blomberg i spetsen, är ett dalabaserat mark- och anlä…" at bounding box center [302, 162] width 333 height 83
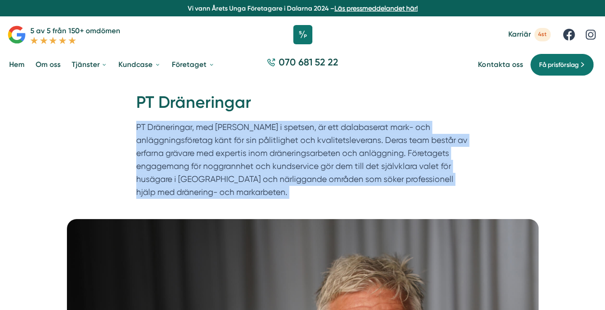
click at [248, 154] on p "PT Dräneringar, med Tomas Blomberg i spetsen, är ett dalabaserat mark- och anlä…" at bounding box center [302, 162] width 333 height 83
drag, startPoint x: 248, startPoint y: 154, endPoint x: 237, endPoint y: 154, distance: 11.1
click at [237, 154] on p "PT Dräneringar, med Tomas Blomberg i spetsen, är ett dalabaserat mark- och anlä…" at bounding box center [302, 162] width 333 height 83
click at [202, 165] on p "PT Dräneringar, med Tomas Blomberg i spetsen, är ett dalabaserat mark- och anlä…" at bounding box center [302, 162] width 333 height 83
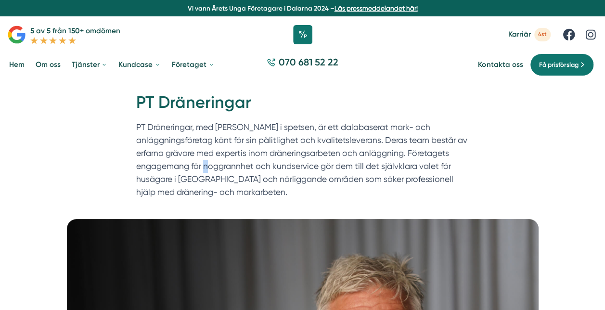
click at [202, 165] on p "PT Dräneringar, med Tomas Blomberg i spetsen, är ett dalabaserat mark- och anlä…" at bounding box center [302, 162] width 333 height 83
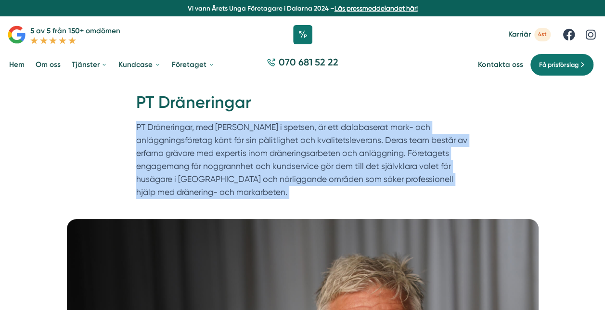
click at [202, 165] on p "PT Dräneringar, med Tomas Blomberg i spetsen, är ett dalabaserat mark- och anlä…" at bounding box center [302, 162] width 333 height 83
click at [323, 164] on p "PT Dräneringar, med Tomas Blomberg i spetsen, är ett dalabaserat mark- och anlä…" at bounding box center [302, 162] width 333 height 83
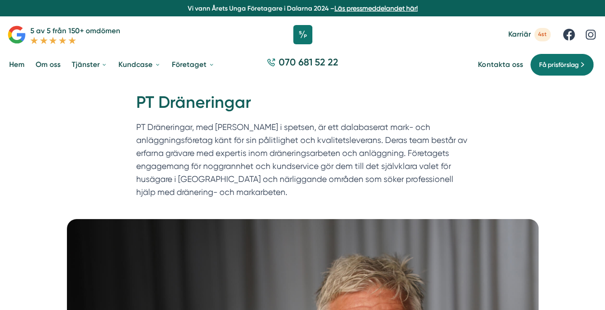
click at [314, 167] on p "PT Dräneringar, med Tomas Blomberg i spetsen, är ett dalabaserat mark- och anlä…" at bounding box center [302, 162] width 333 height 83
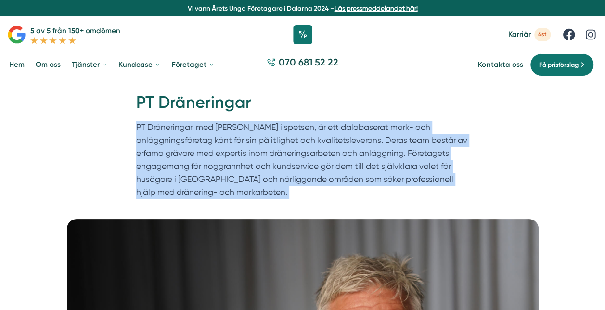
click at [314, 167] on p "PT Dräneringar, med Tomas Blomberg i spetsen, är ett dalabaserat mark- och anlä…" at bounding box center [302, 162] width 333 height 83
drag, startPoint x: 314, startPoint y: 167, endPoint x: 293, endPoint y: 167, distance: 20.2
click at [293, 167] on p "PT Dräneringar, med Tomas Blomberg i spetsen, är ett dalabaserat mark- och anlä…" at bounding box center [302, 162] width 333 height 83
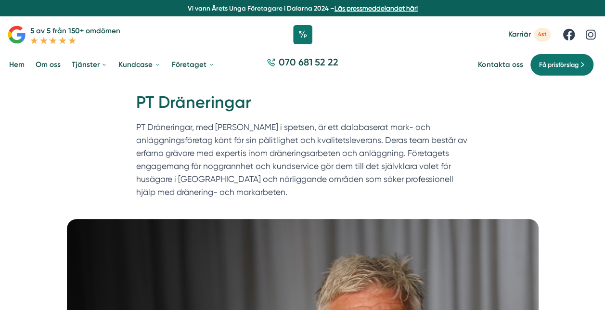
click at [295, 163] on p "PT Dräneringar, med Tomas Blomberg i spetsen, är ett dalabaserat mark- och anlä…" at bounding box center [302, 162] width 333 height 83
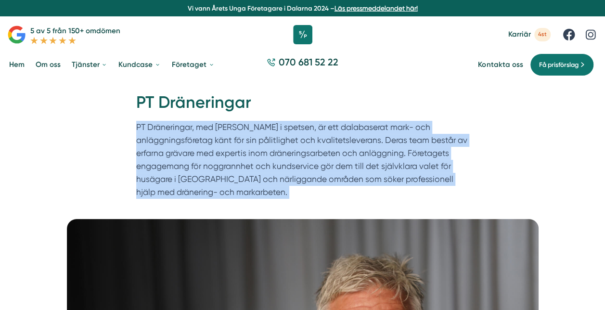
click at [295, 163] on p "PT Dräneringar, med Tomas Blomberg i spetsen, är ett dalabaserat mark- och anlä…" at bounding box center [302, 162] width 333 height 83
drag, startPoint x: 295, startPoint y: 163, endPoint x: 271, endPoint y: 164, distance: 24.6
click at [271, 164] on p "PT Dräneringar, med Tomas Blomberg i spetsen, är ett dalabaserat mark- och anlä…" at bounding box center [302, 162] width 333 height 83
click at [253, 165] on p "PT Dräneringar, med Tomas Blomberg i spetsen, är ett dalabaserat mark- och anlä…" at bounding box center [302, 162] width 333 height 83
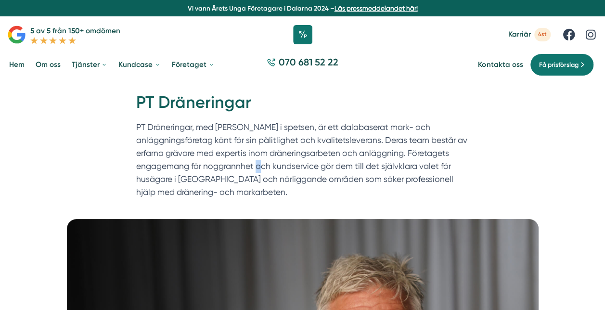
click at [253, 165] on p "PT Dräneringar, med Tomas Blomberg i spetsen, är ett dalabaserat mark- och anlä…" at bounding box center [302, 162] width 333 height 83
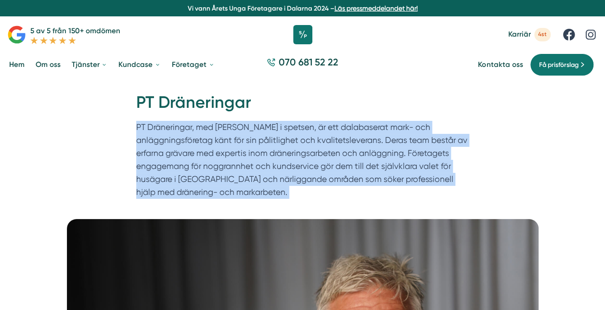
click at [253, 165] on p "PT Dräneringar, med Tomas Blomberg i spetsen, är ett dalabaserat mark- och anlä…" at bounding box center [302, 162] width 333 height 83
drag, startPoint x: 253, startPoint y: 165, endPoint x: 210, endPoint y: 178, distance: 45.3
click at [210, 178] on p "PT Dräneringar, med Tomas Blomberg i spetsen, är ett dalabaserat mark- och anlä…" at bounding box center [302, 162] width 333 height 83
click at [210, 179] on p "PT Dräneringar, med Tomas Blomberg i spetsen, är ett dalabaserat mark- och anlä…" at bounding box center [302, 162] width 333 height 83
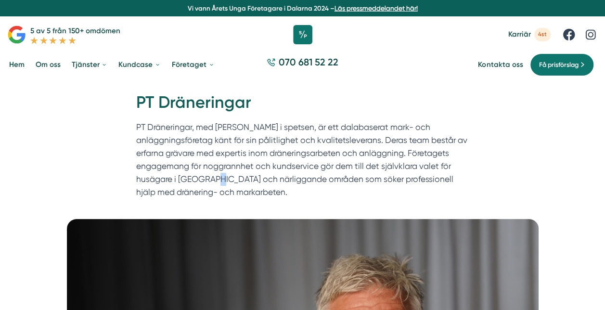
click at [210, 179] on p "PT Dräneringar, med Tomas Blomberg i spetsen, är ett dalabaserat mark- och anlä…" at bounding box center [302, 162] width 333 height 83
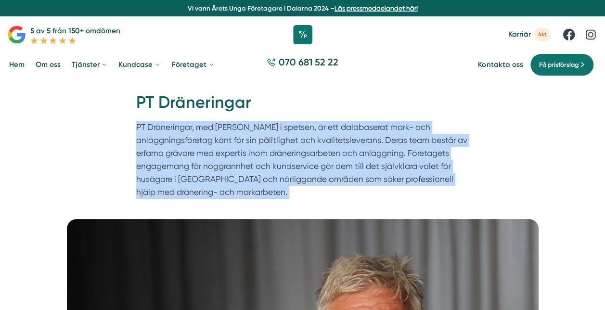
drag, startPoint x: 210, startPoint y: 179, endPoint x: 227, endPoint y: 179, distance: 17.3
click at [227, 179] on p "PT Dräneringar, med Tomas Blomberg i spetsen, är ett dalabaserat mark- och anlä…" at bounding box center [302, 162] width 333 height 83
click at [226, 179] on p "PT Dräneringar, med Tomas Blomberg i spetsen, är ett dalabaserat mark- och anlä…" at bounding box center [302, 162] width 333 height 83
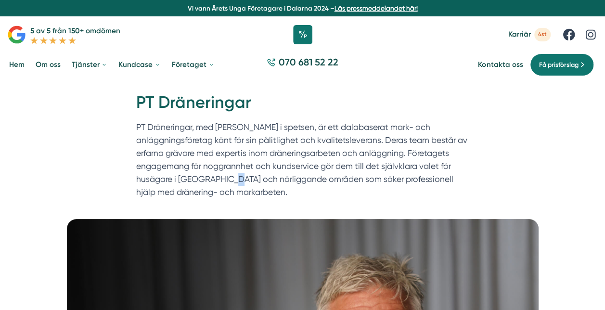
click at [226, 179] on p "PT Dräneringar, med Tomas Blomberg i spetsen, är ett dalabaserat mark- och anlä…" at bounding box center [302, 162] width 333 height 83
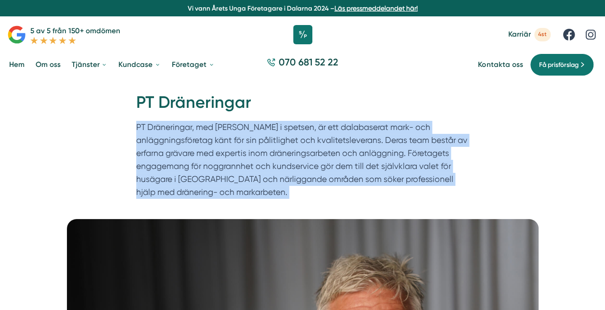
drag, startPoint x: 226, startPoint y: 179, endPoint x: 218, endPoint y: 179, distance: 7.7
click at [218, 179] on p "PT Dräneringar, med Tomas Blomberg i spetsen, är ett dalabaserat mark- och anlä…" at bounding box center [302, 162] width 333 height 83
click at [219, 179] on p "PT Dräneringar, med Tomas Blomberg i spetsen, är ett dalabaserat mark- och anlä…" at bounding box center [302, 162] width 333 height 83
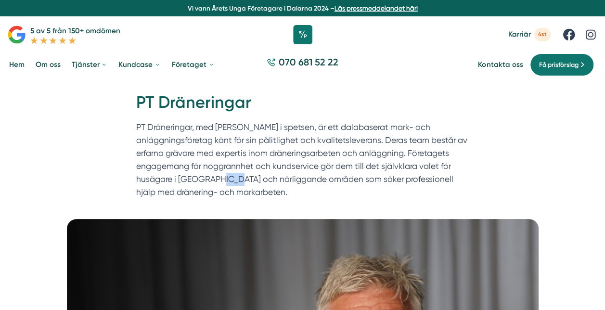
click at [219, 179] on p "PT Dräneringar, med Tomas Blomberg i spetsen, är ett dalabaserat mark- och anlä…" at bounding box center [302, 162] width 333 height 83
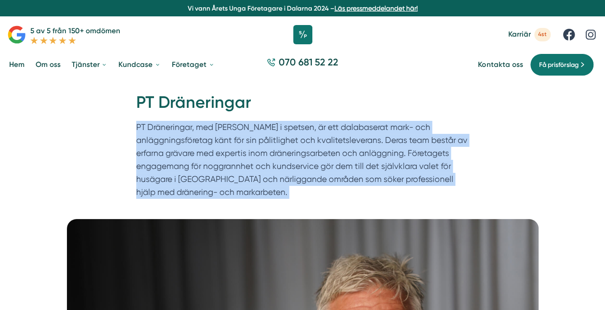
click at [219, 179] on p "PT Dräneringar, med Tomas Blomberg i spetsen, är ett dalabaserat mark- och anlä…" at bounding box center [302, 162] width 333 height 83
drag, startPoint x: 219, startPoint y: 179, endPoint x: 209, endPoint y: 179, distance: 10.1
click at [209, 179] on p "PT Dräneringar, med Tomas Blomberg i spetsen, är ett dalabaserat mark- och anlä…" at bounding box center [302, 162] width 333 height 83
click at [214, 178] on p "PT Dräneringar, med Tomas Blomberg i spetsen, är ett dalabaserat mark- och anlä…" at bounding box center [302, 162] width 333 height 83
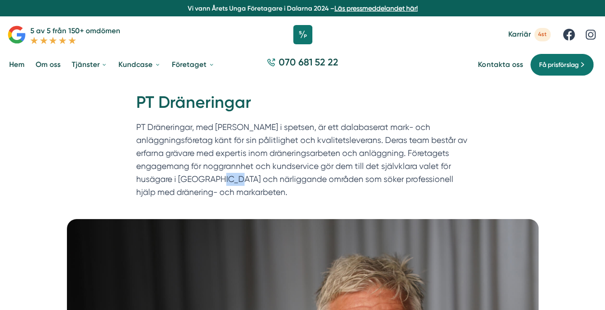
click at [214, 178] on p "PT Dräneringar, med Tomas Blomberg i spetsen, är ett dalabaserat mark- och anlä…" at bounding box center [302, 162] width 333 height 83
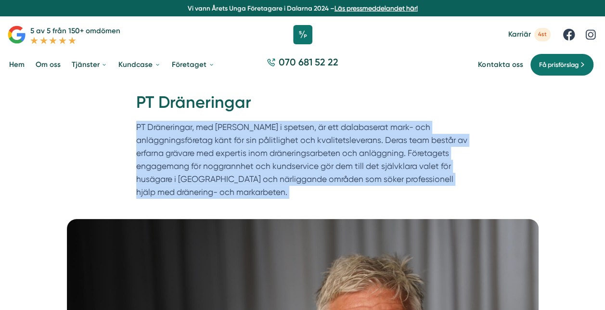
drag, startPoint x: 214, startPoint y: 178, endPoint x: 210, endPoint y: 179, distance: 4.8
click at [210, 179] on p "PT Dräneringar, med Tomas Blomberg i spetsen, är ett dalabaserat mark- och anlä…" at bounding box center [302, 162] width 333 height 83
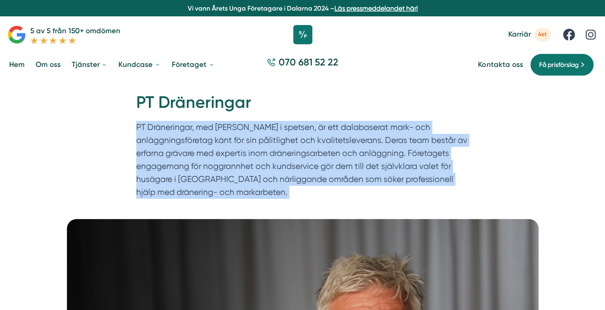
drag, startPoint x: 210, startPoint y: 179, endPoint x: 232, endPoint y: 179, distance: 22.1
click at [232, 179] on p "PT Dräneringar, med Tomas Blomberg i spetsen, är ett dalabaserat mark- och anlä…" at bounding box center [302, 162] width 333 height 83
click at [278, 176] on p "PT Dräneringar, med Tomas Blomberg i spetsen, är ett dalabaserat mark- och anlä…" at bounding box center [302, 162] width 333 height 83
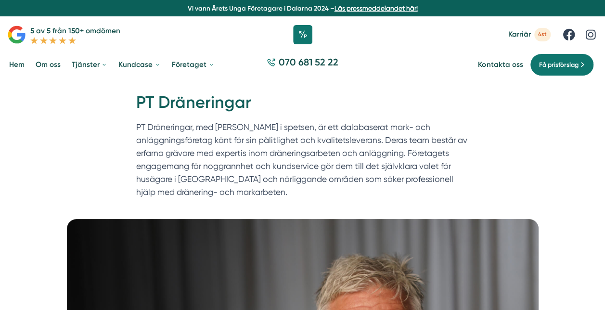
click at [275, 179] on p "PT Dräneringar, med Tomas Blomberg i spetsen, är ett dalabaserat mark- och anlä…" at bounding box center [302, 162] width 333 height 83
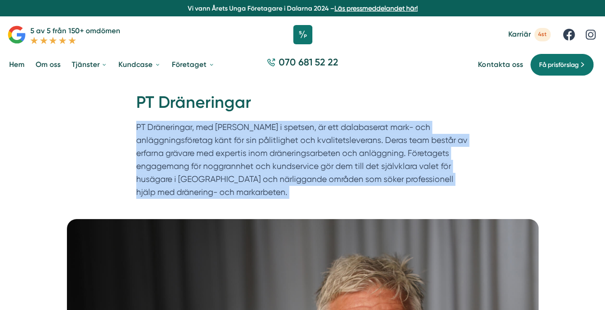
drag, startPoint x: 275, startPoint y: 179, endPoint x: 292, endPoint y: 178, distance: 16.9
click at [292, 178] on p "PT Dräneringar, med Tomas Blomberg i spetsen, är ett dalabaserat mark- och anlä…" at bounding box center [302, 162] width 333 height 83
click at [313, 179] on p "PT Dräneringar, med Tomas Blomberg i spetsen, är ett dalabaserat mark- och anlä…" at bounding box center [302, 162] width 333 height 83
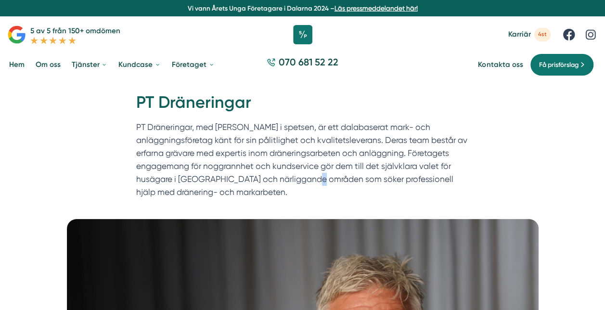
click at [313, 179] on p "PT Dräneringar, med Tomas Blomberg i spetsen, är ett dalabaserat mark- och anlä…" at bounding box center [302, 162] width 333 height 83
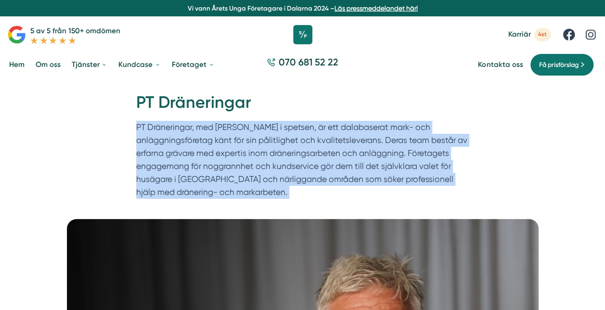
drag, startPoint x: 313, startPoint y: 179, endPoint x: 295, endPoint y: 151, distance: 32.7
click at [295, 151] on p "PT Dräneringar, med Tomas Blomberg i spetsen, är ett dalabaserat mark- och anlä…" at bounding box center [302, 162] width 333 height 83
click at [285, 152] on p "PT Dräneringar, med Tomas Blomberg i spetsen, är ett dalabaserat mark- och anlä…" at bounding box center [302, 162] width 333 height 83
